Goal: Transaction & Acquisition: Book appointment/travel/reservation

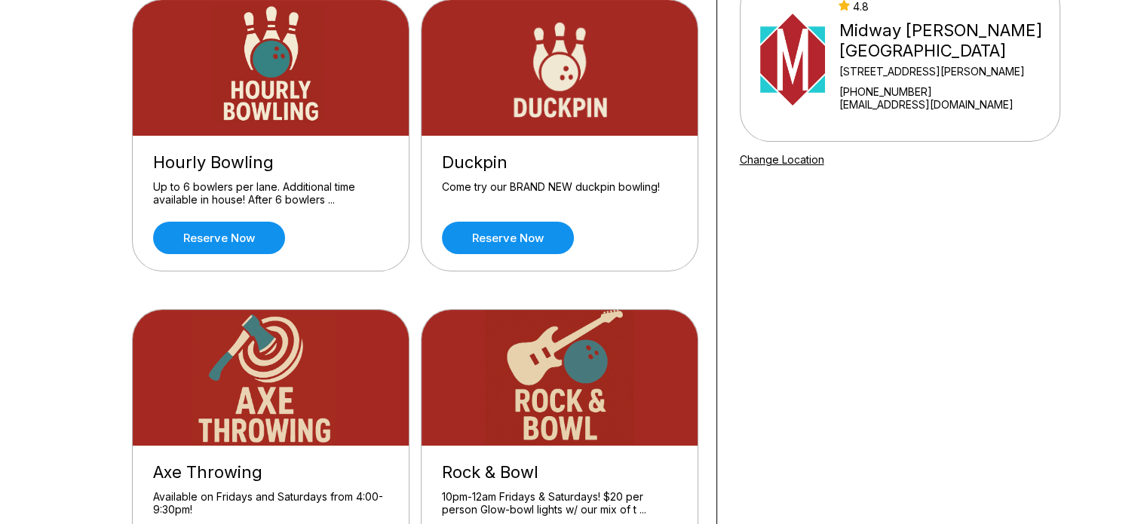
scroll to position [75, 0]
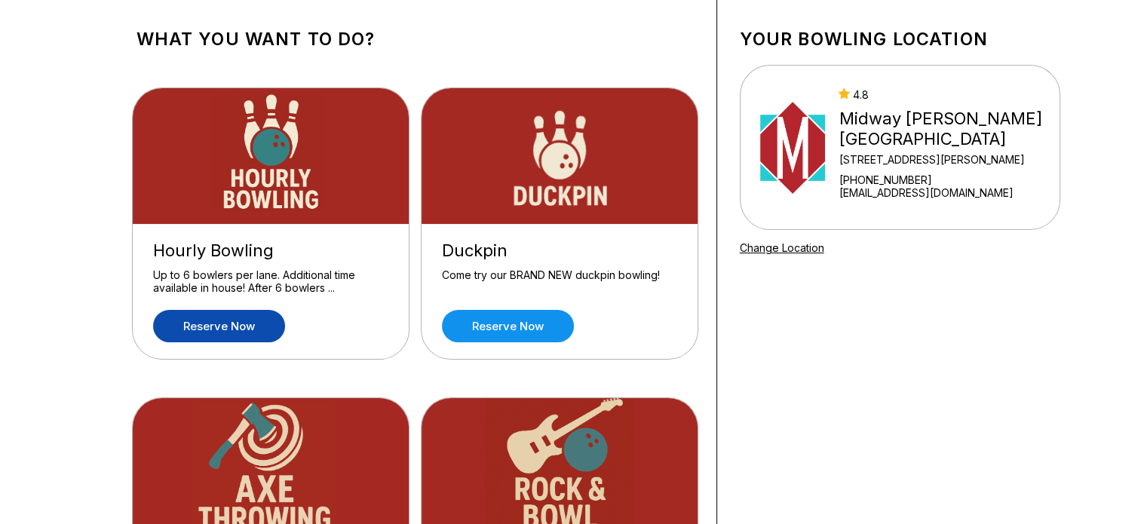
click at [238, 317] on link "Reserve now" at bounding box center [219, 326] width 132 height 32
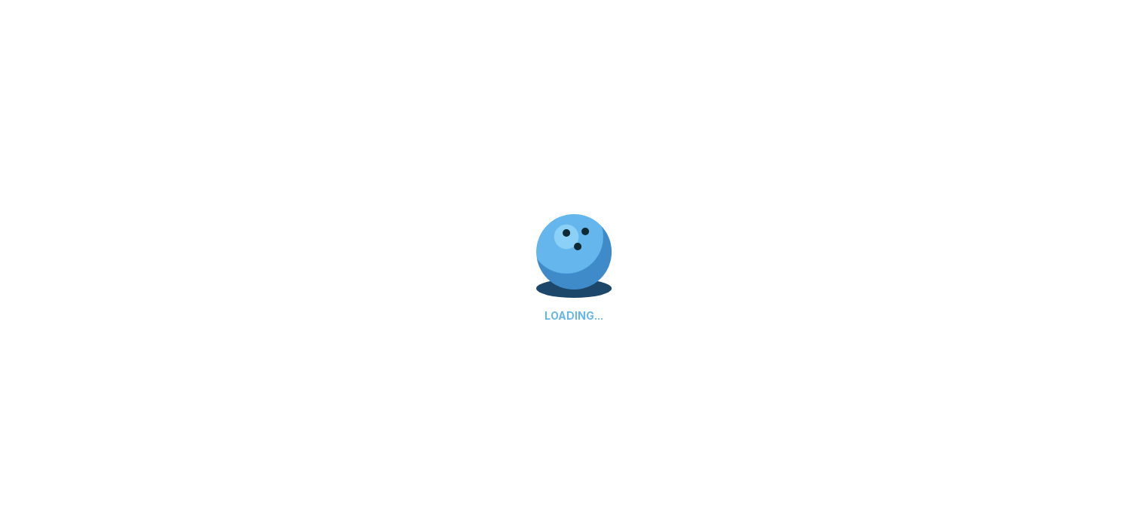
scroll to position [0, 0]
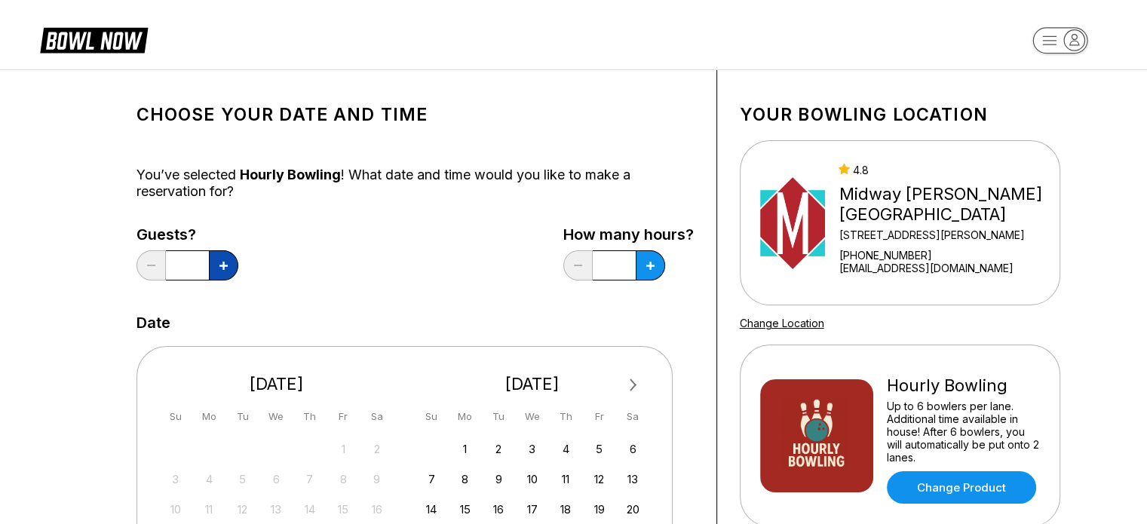
click at [217, 259] on button at bounding box center [223, 265] width 29 height 30
type input "*"
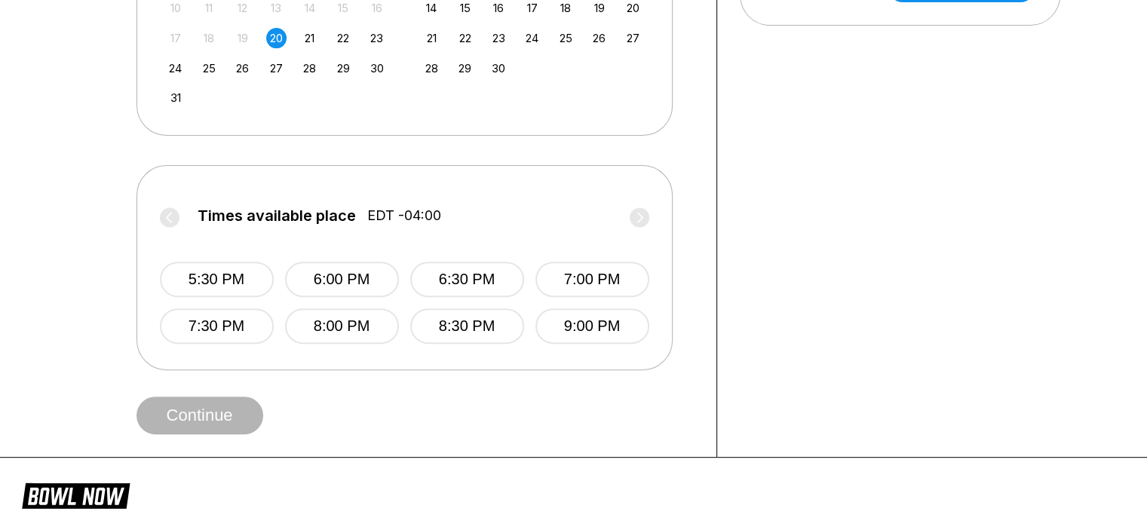
scroll to position [528, 0]
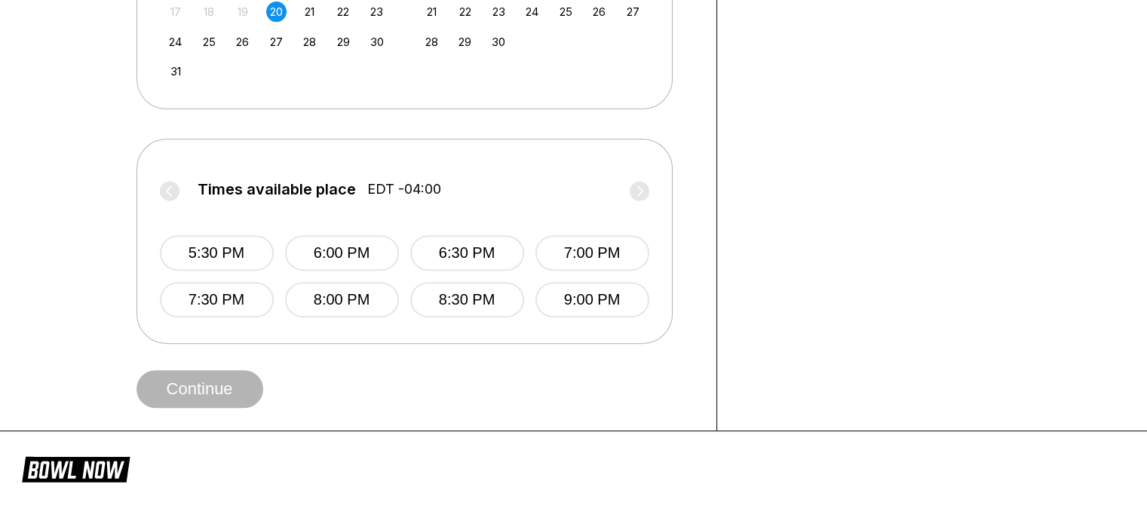
click at [164, 195] on label "Times available place EDT -04:00" at bounding box center [404, 193] width 489 height 24
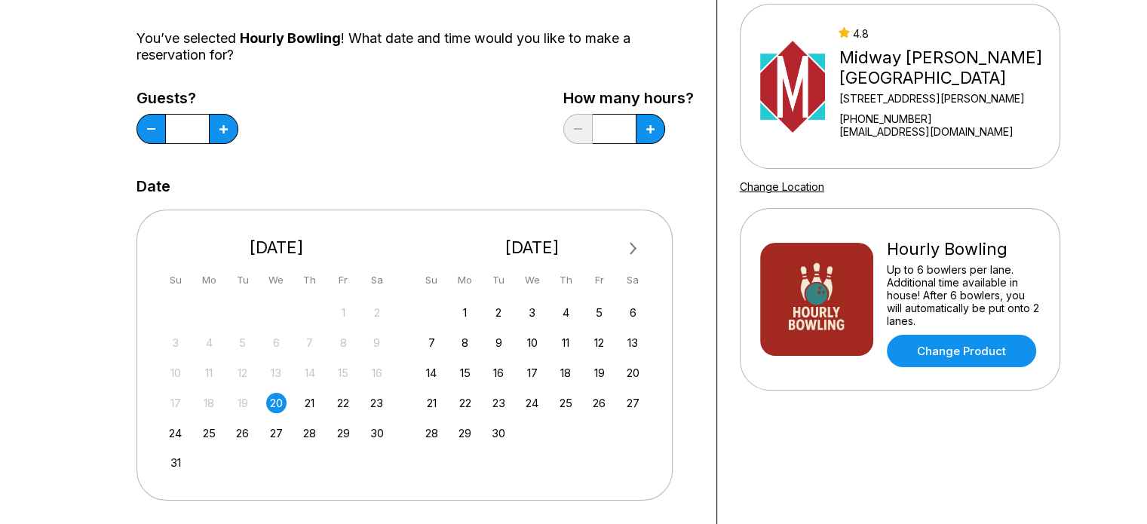
scroll to position [151, 0]
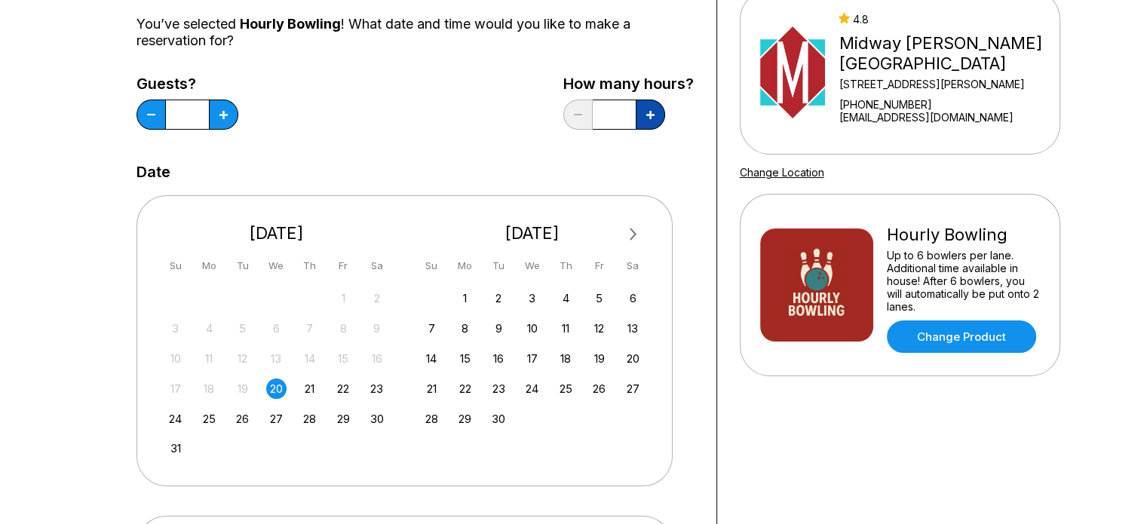
click at [238, 114] on button at bounding box center [223, 115] width 29 height 30
click at [166, 126] on button at bounding box center [150, 115] width 29 height 30
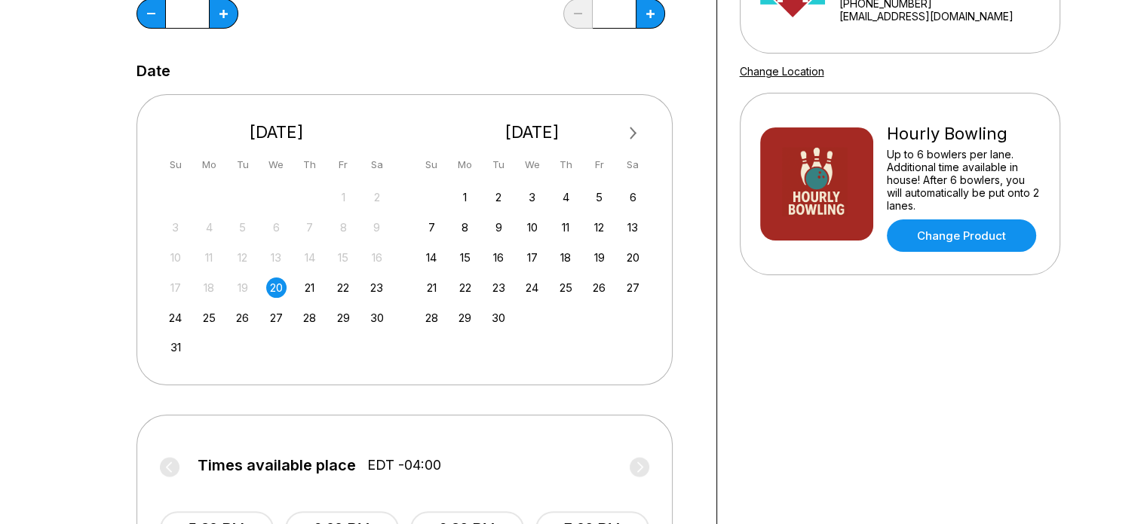
scroll to position [226, 0]
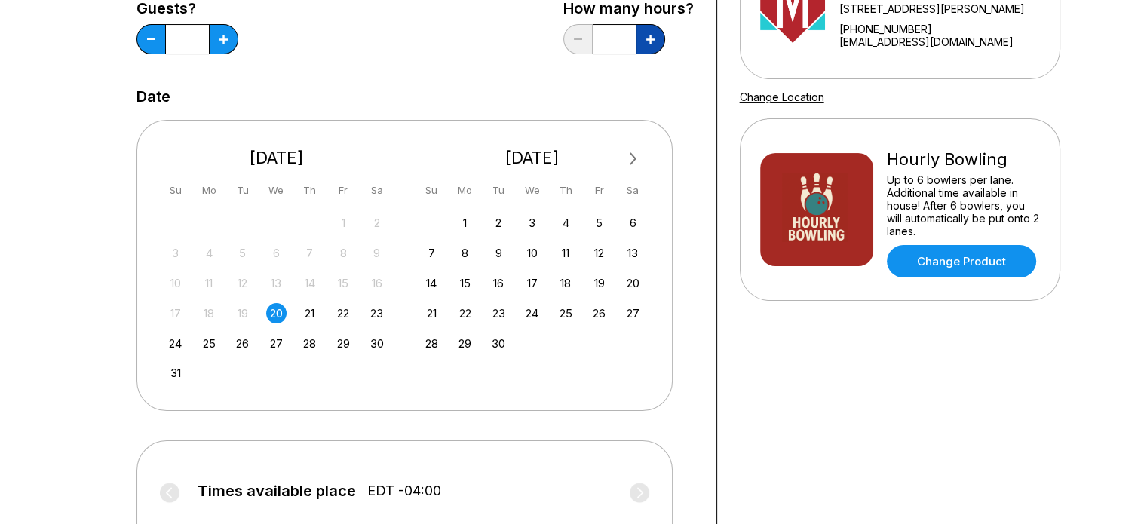
click at [238, 44] on button at bounding box center [223, 39] width 29 height 30
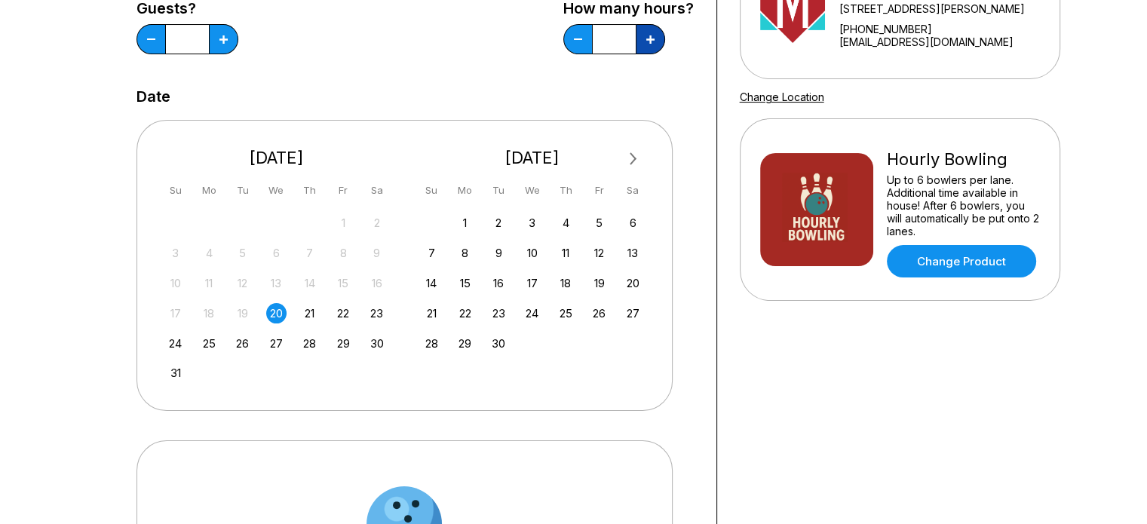
click at [238, 44] on button at bounding box center [223, 39] width 29 height 30
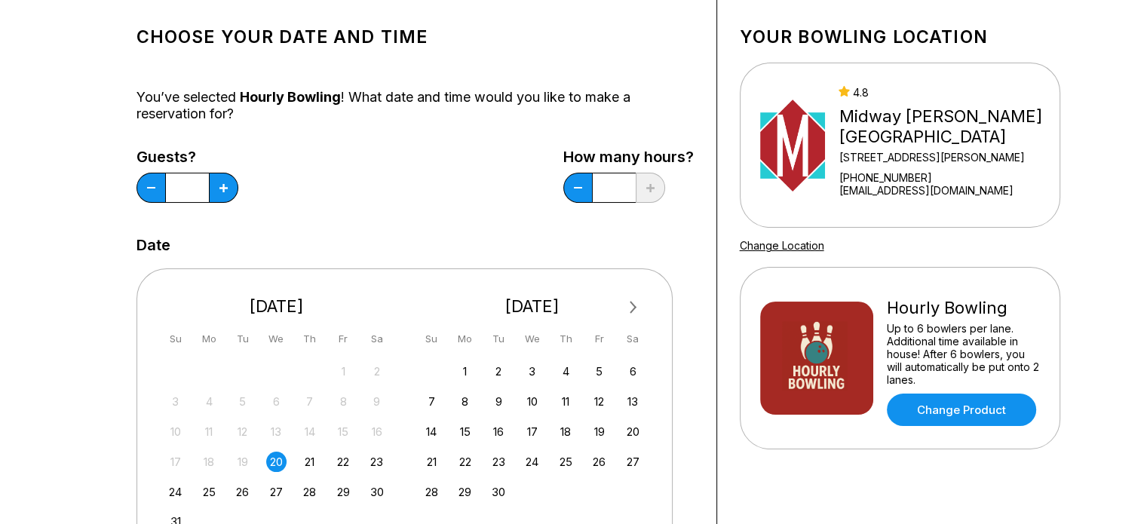
scroll to position [75, 0]
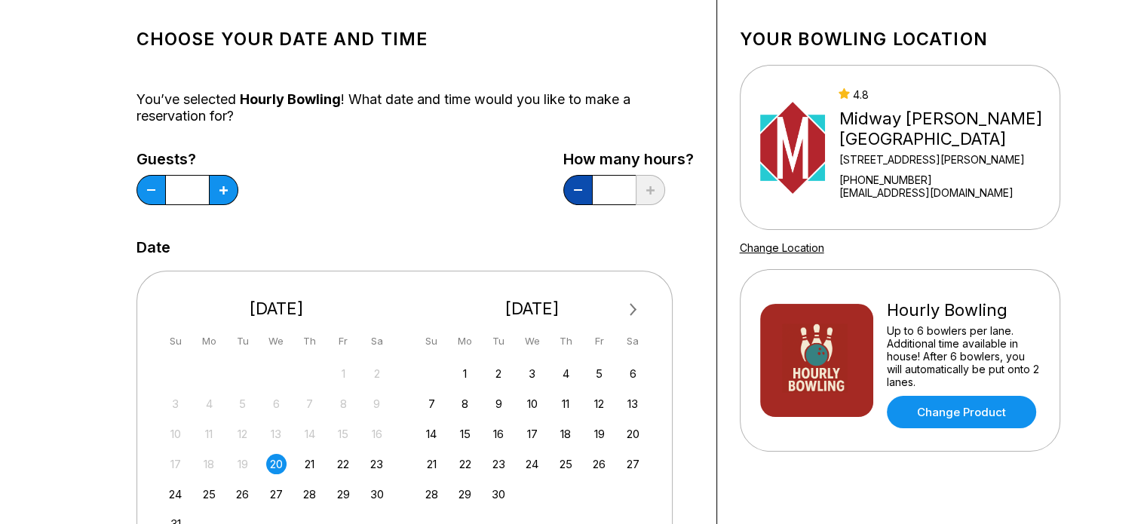
click at [166, 178] on button at bounding box center [150, 190] width 29 height 30
type input "*"
